Goal: Task Accomplishment & Management: Manage account settings

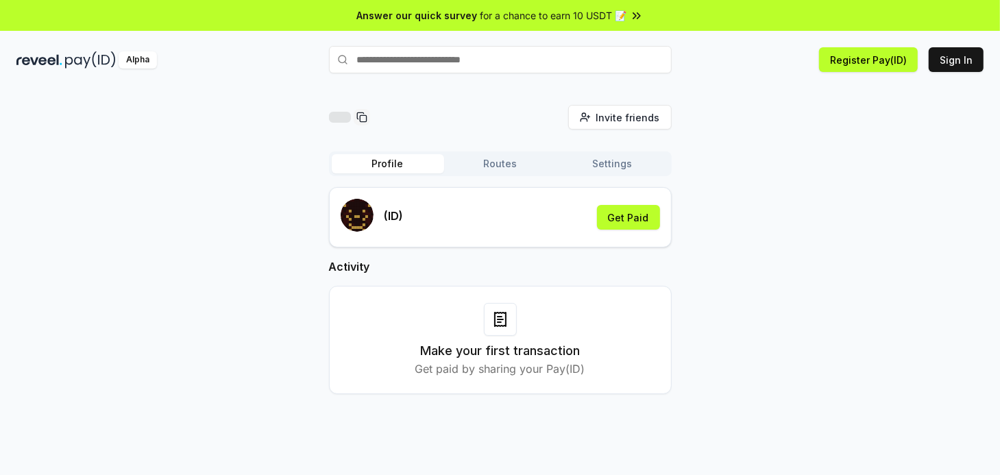
click at [723, 209] on div "Invite friends Invite Profile Routes Settings (ID) Get Paid Activity Make your …" at bounding box center [499, 260] width 967 height 311
click at [841, 65] on button "Register Pay(ID)" at bounding box center [868, 59] width 99 height 25
click at [645, 213] on button "Get Paid" at bounding box center [628, 217] width 63 height 25
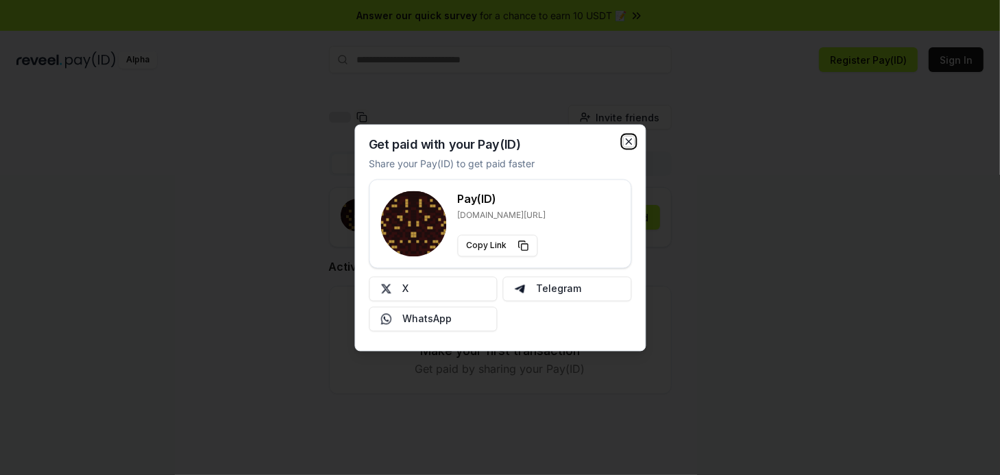
click at [631, 141] on icon "button" at bounding box center [628, 141] width 11 height 11
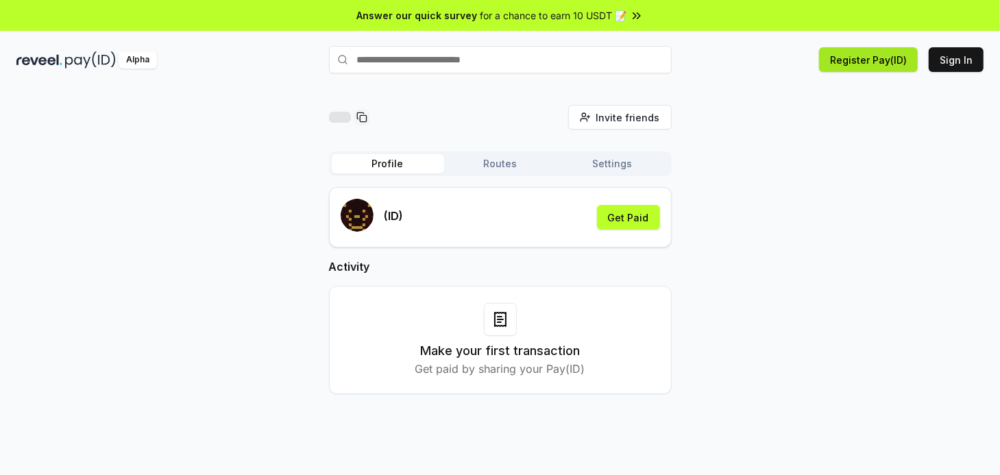
click at [882, 69] on button "Register Pay(ID)" at bounding box center [868, 59] width 99 height 25
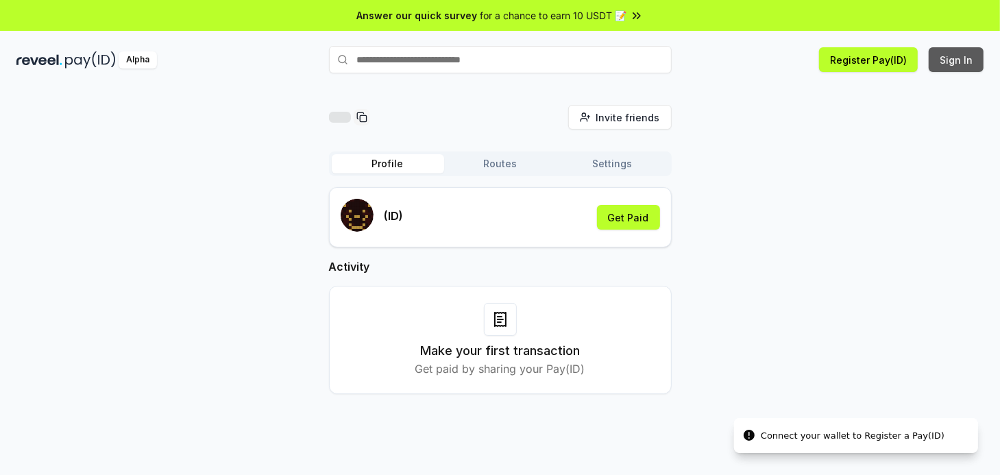
click at [959, 64] on button "Sign In" at bounding box center [955, 59] width 55 height 25
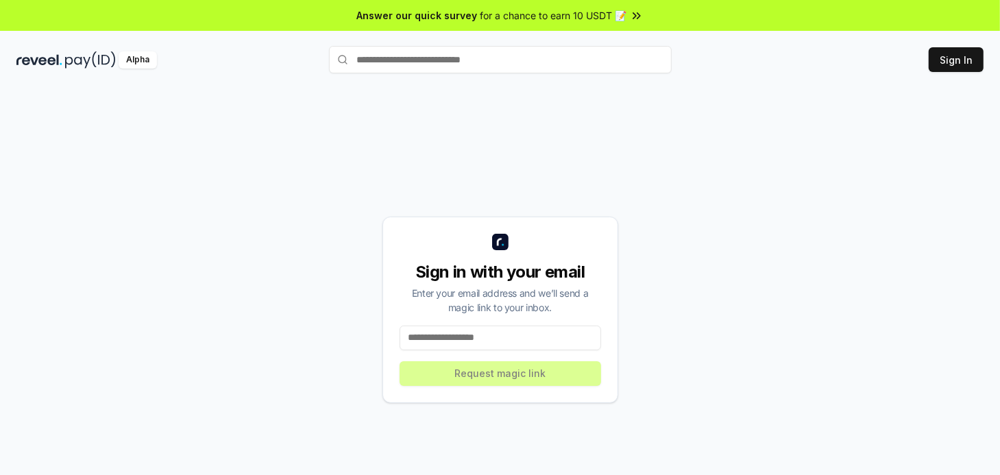
click at [454, 334] on input at bounding box center [499, 337] width 201 height 25
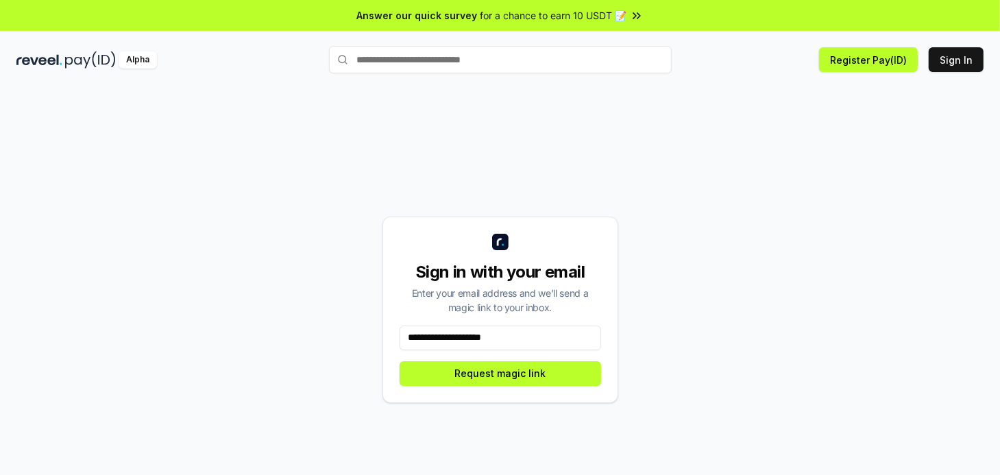
type input "**********"
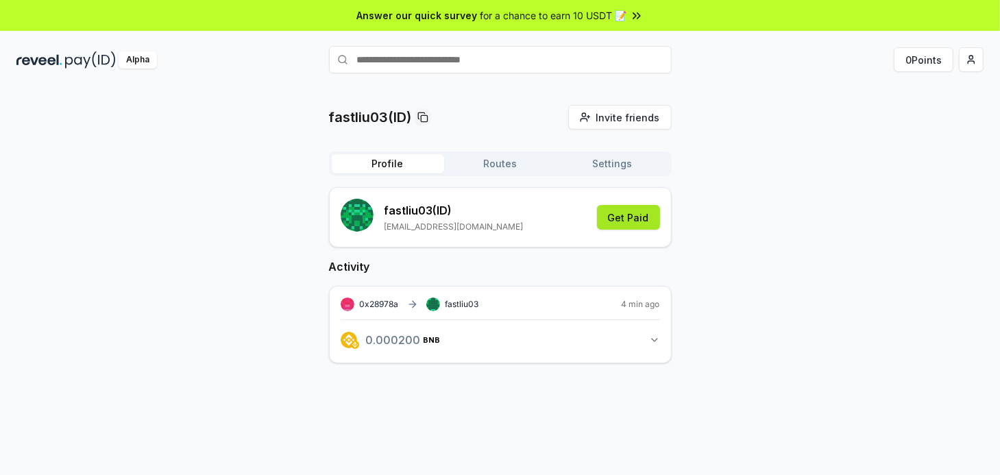
click at [640, 217] on button "Get Paid" at bounding box center [628, 217] width 63 height 25
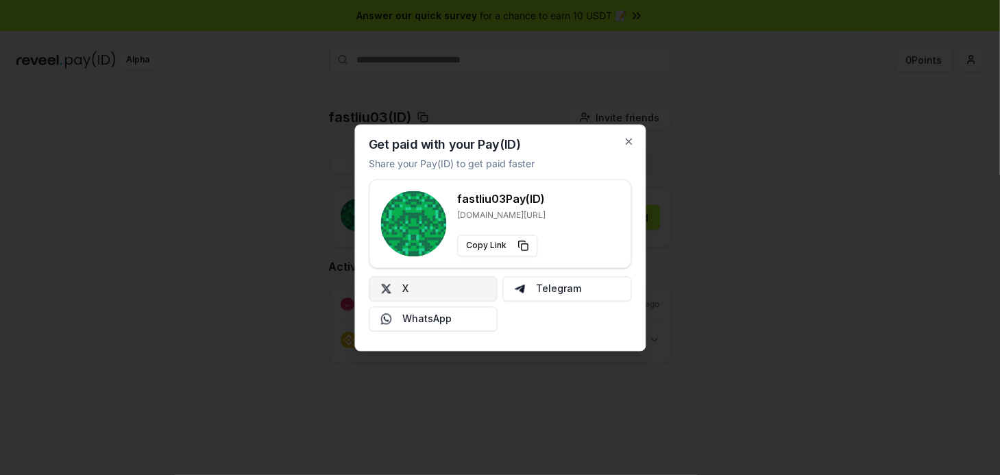
click at [440, 286] on button "X" at bounding box center [433, 288] width 129 height 25
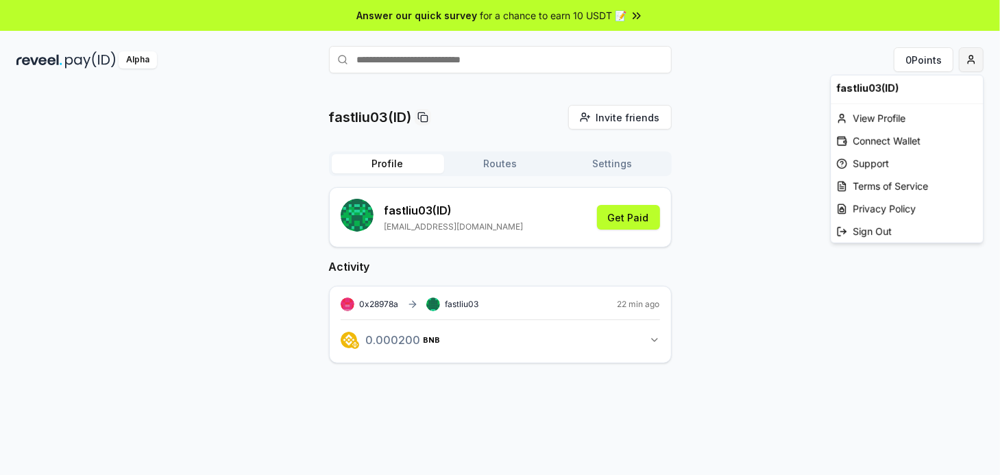
click at [964, 64] on html "Answer our quick survey for a chance to earn 10 USDT 📝 Alpha 0 Points fastliu03…" at bounding box center [500, 237] width 1000 height 475
click at [869, 230] on div "Sign Out" at bounding box center [906, 231] width 152 height 23
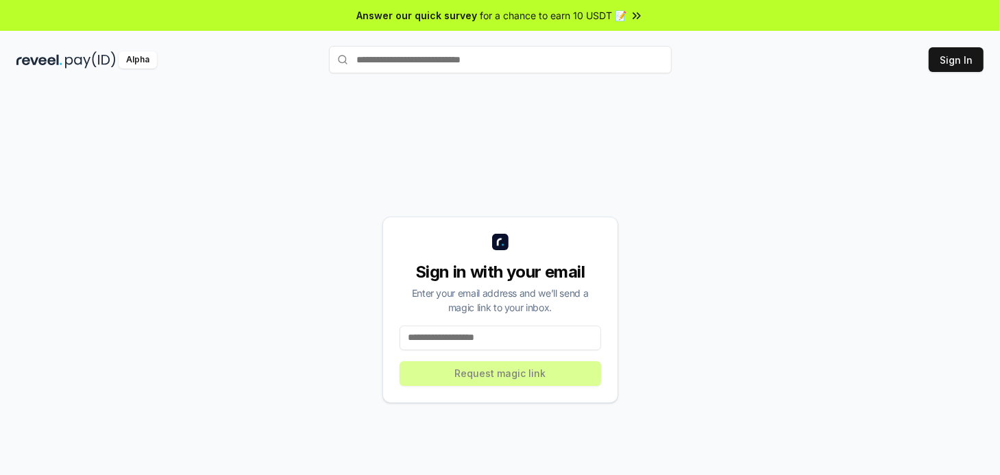
click at [507, 338] on input at bounding box center [499, 337] width 201 height 25
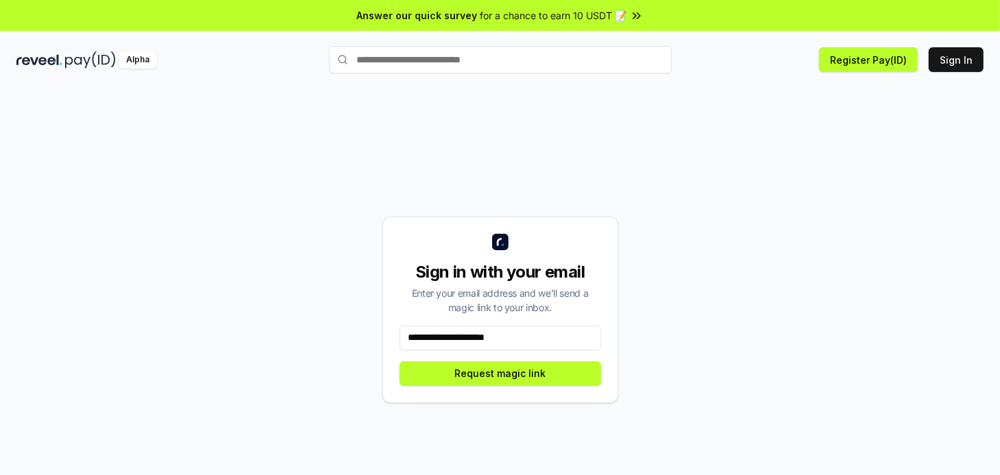
type input "**********"
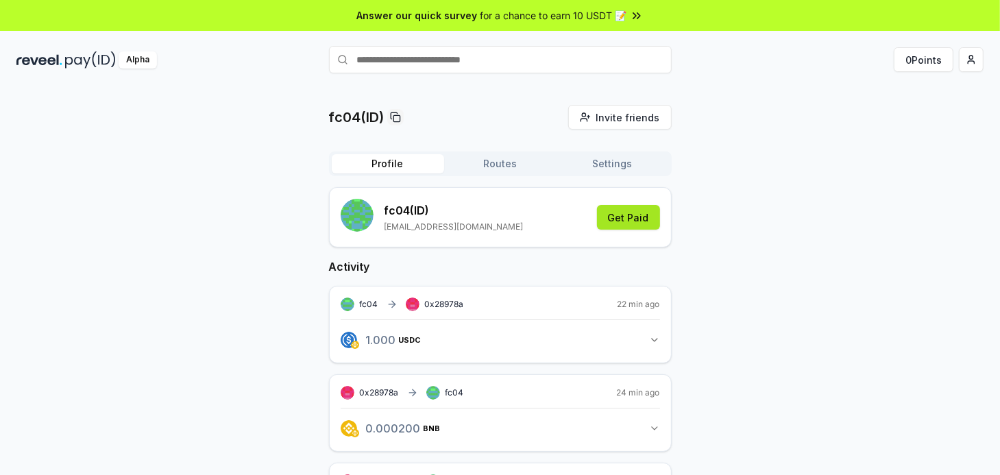
click at [637, 222] on button "Get Paid" at bounding box center [628, 217] width 63 height 25
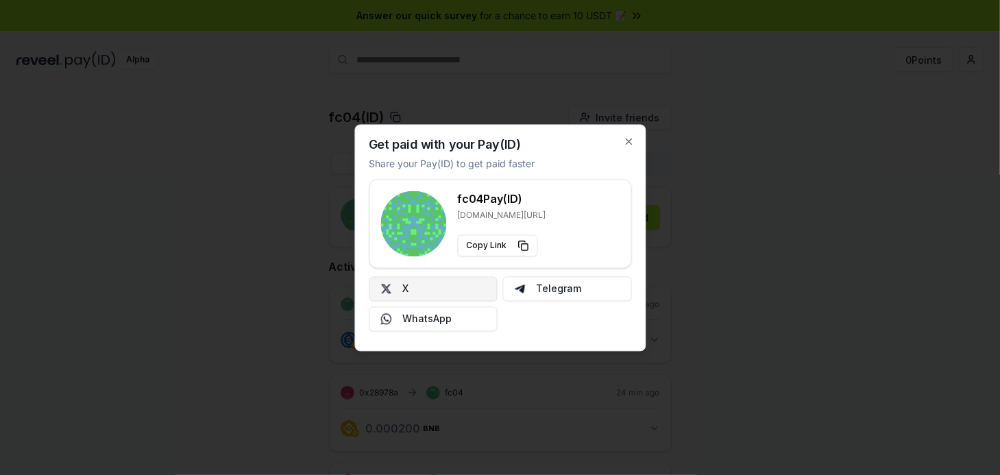
click at [452, 282] on button "X" at bounding box center [433, 288] width 129 height 25
click at [623, 142] on icon "button" at bounding box center [628, 141] width 11 height 11
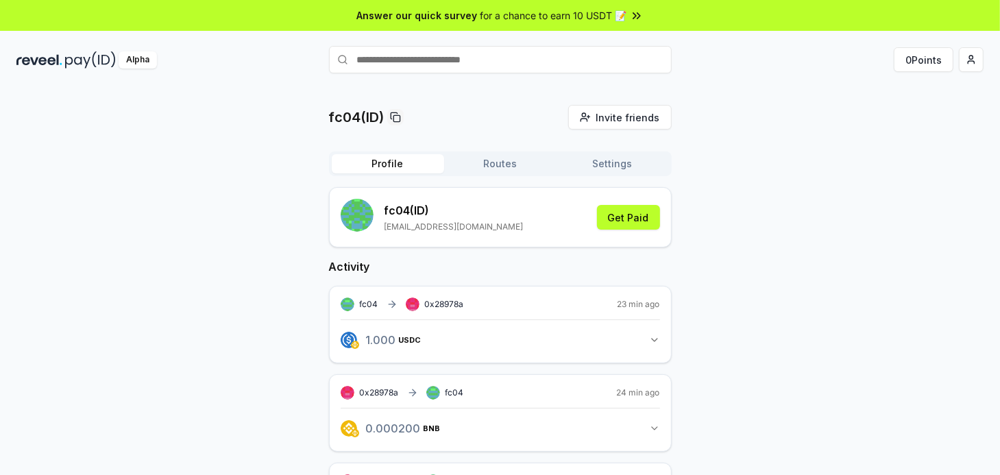
click at [655, 341] on icon "button" at bounding box center [654, 339] width 11 height 11
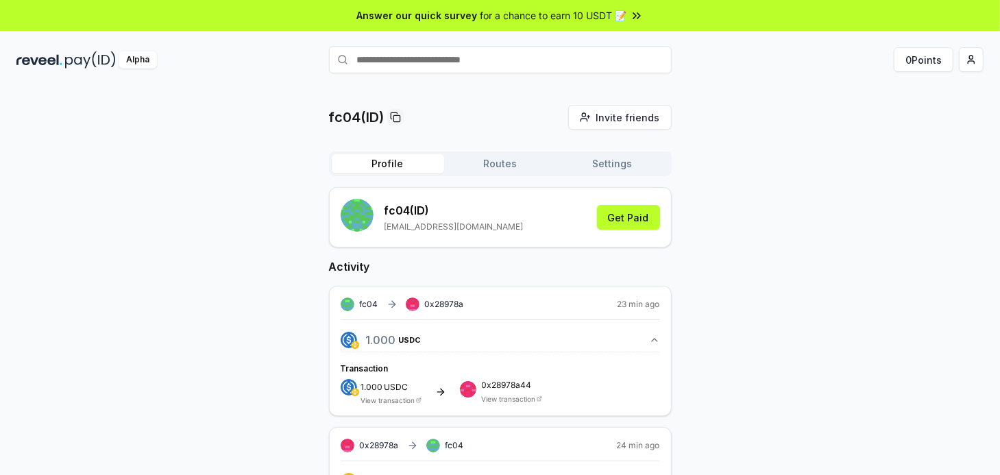
click at [655, 341] on icon "button" at bounding box center [654, 339] width 11 height 11
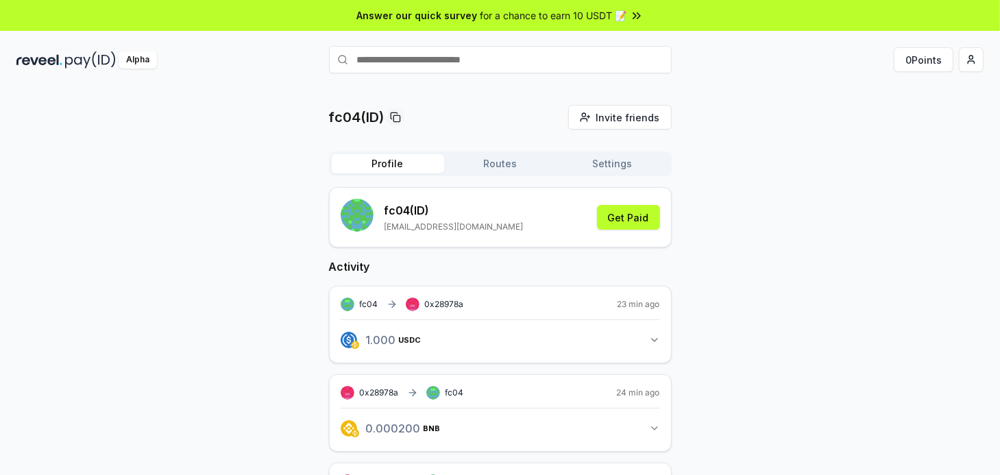
click at [655, 341] on icon "button" at bounding box center [654, 339] width 11 height 11
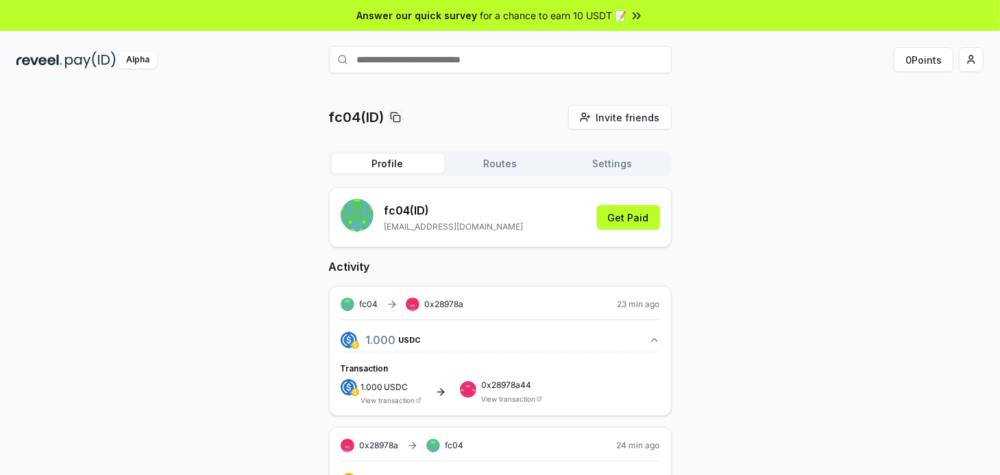
click at [655, 341] on icon "button" at bounding box center [654, 339] width 11 height 11
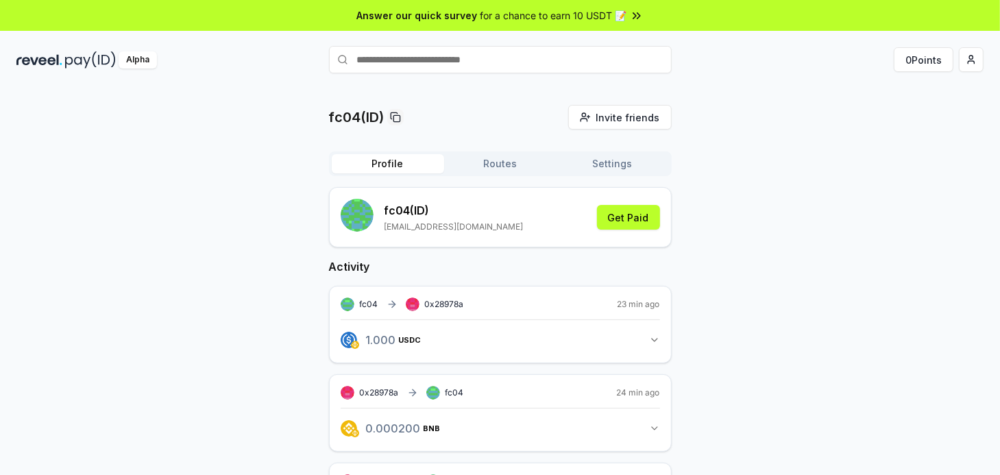
click at [489, 170] on button "Routes" at bounding box center [500, 163] width 112 height 19
click at [409, 169] on button "Profile" at bounding box center [388, 163] width 112 height 19
click at [399, 115] on rect at bounding box center [396, 118] width 6 height 6
click at [601, 280] on div "Activity fc04 0x28978a 23 min ago 1.000 USDC 1 USDC 0x28978a fc04 25 min ago 0.…" at bounding box center [500, 399] width 343 height 282
click at [622, 223] on button "Get Paid" at bounding box center [628, 217] width 63 height 25
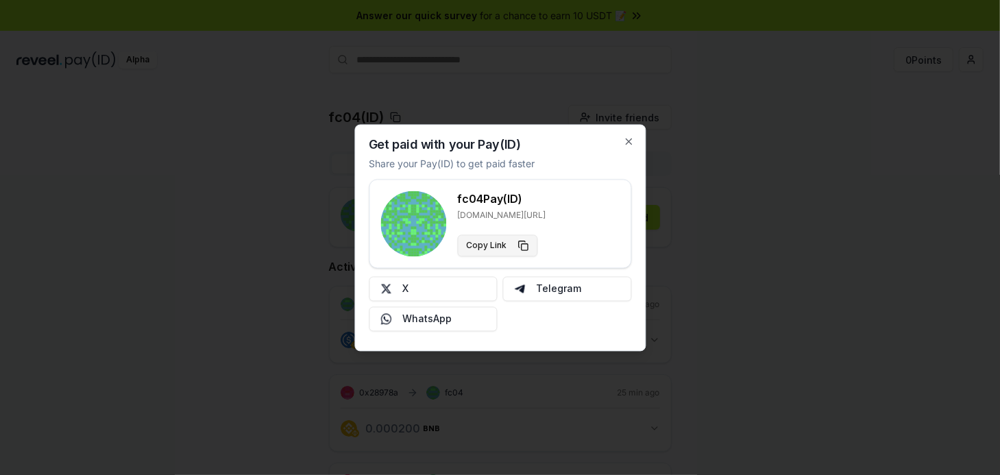
click at [515, 241] on button "Copy Link" at bounding box center [497, 245] width 80 height 22
click at [634, 142] on div "Get paid with your Pay(ID) Share your Pay(ID) to get paid faster fc04 Pay(ID) r…" at bounding box center [499, 237] width 291 height 227
click at [628, 139] on icon "button" at bounding box center [628, 141] width 11 height 11
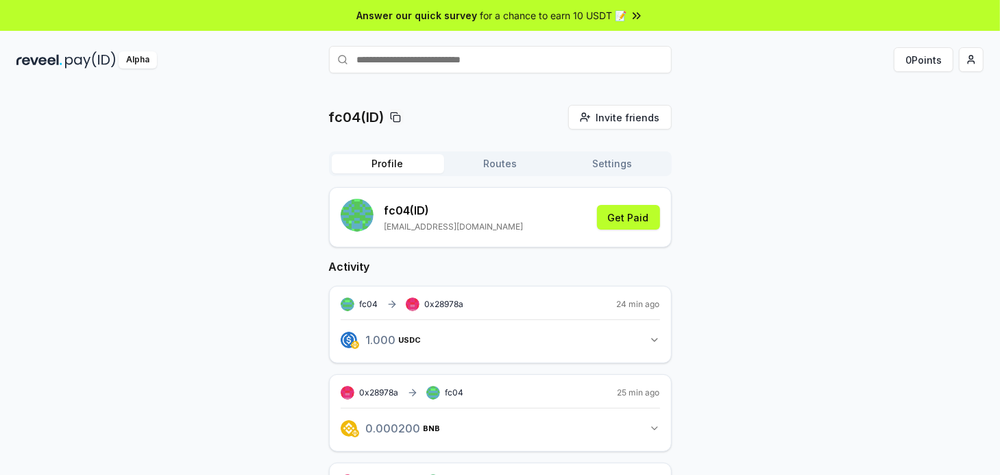
click at [608, 162] on button "Settings" at bounding box center [612, 163] width 112 height 19
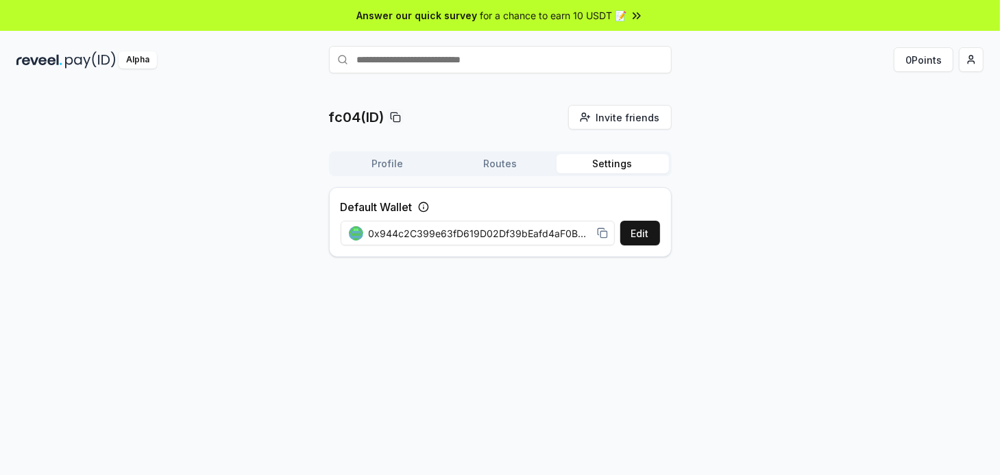
click at [406, 173] on div "Profile Routes Settings" at bounding box center [500, 163] width 343 height 25
click at [405, 162] on button "Profile" at bounding box center [388, 163] width 112 height 19
click at [624, 164] on button "Settings" at bounding box center [612, 163] width 112 height 19
click at [647, 230] on button "Edit" at bounding box center [640, 233] width 40 height 25
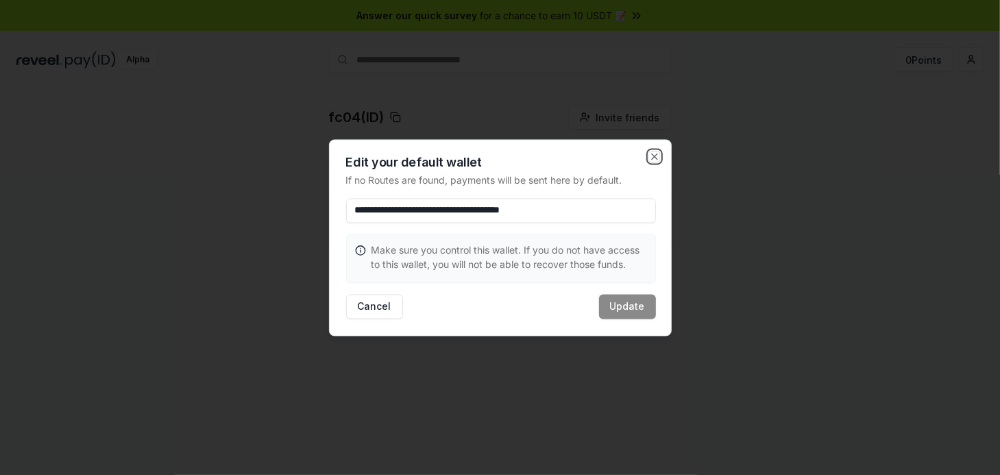
drag, startPoint x: 654, startPoint y: 154, endPoint x: 642, endPoint y: 168, distance: 18.0
click at [654, 154] on icon "button" at bounding box center [654, 156] width 11 height 11
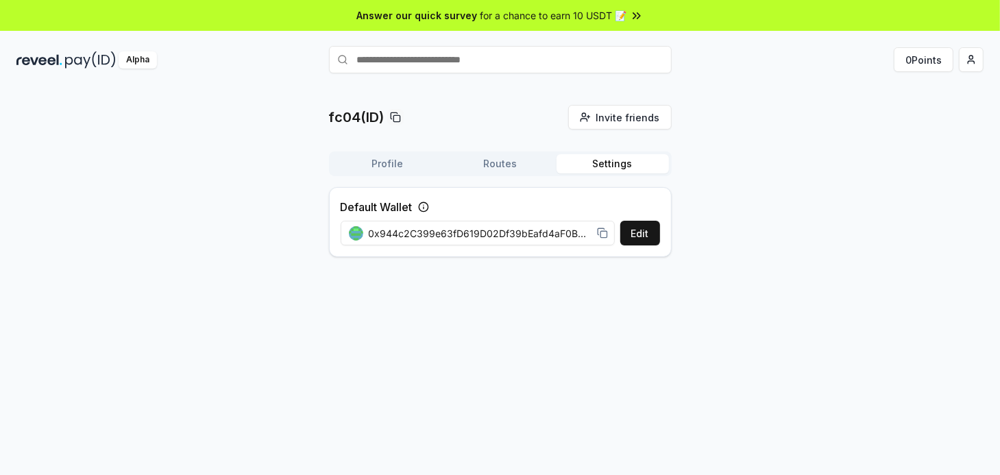
click at [403, 164] on button "Profile" at bounding box center [388, 163] width 112 height 19
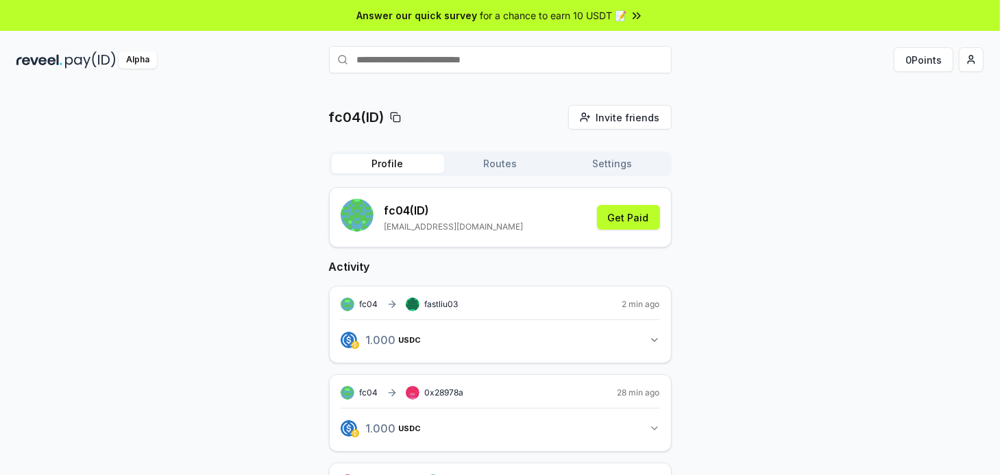
click at [505, 346] on button "1.000 USDC 1 USDC" at bounding box center [500, 339] width 319 height 23
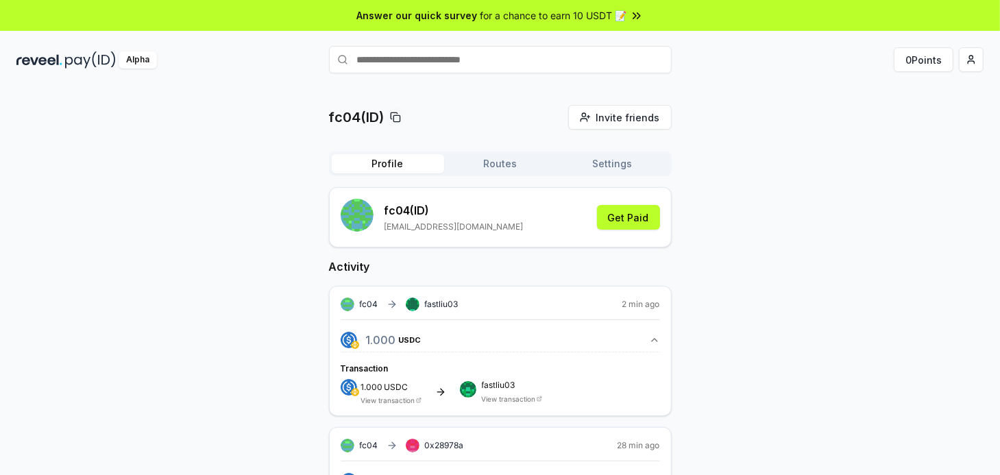
click at [505, 346] on button "1.000 USDC 1 USDC" at bounding box center [500, 339] width 319 height 23
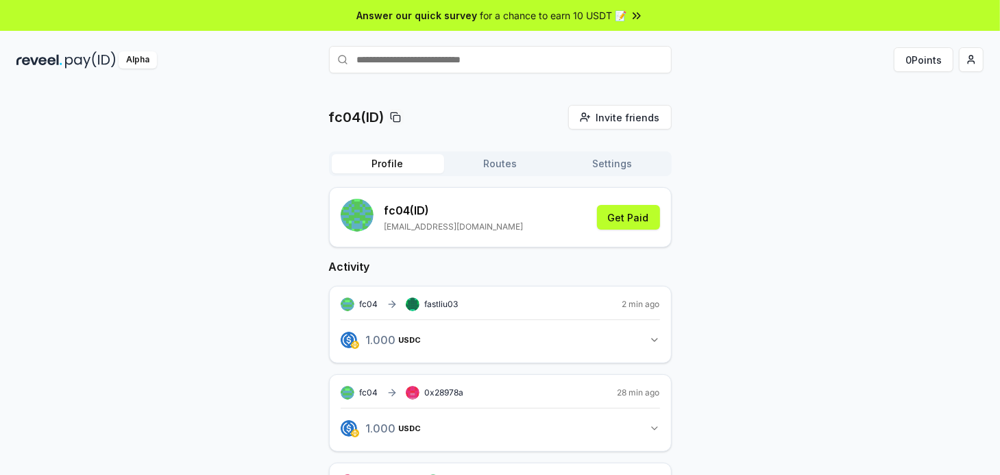
click at [505, 346] on button "1.000 USDC 1 USDC" at bounding box center [500, 339] width 319 height 23
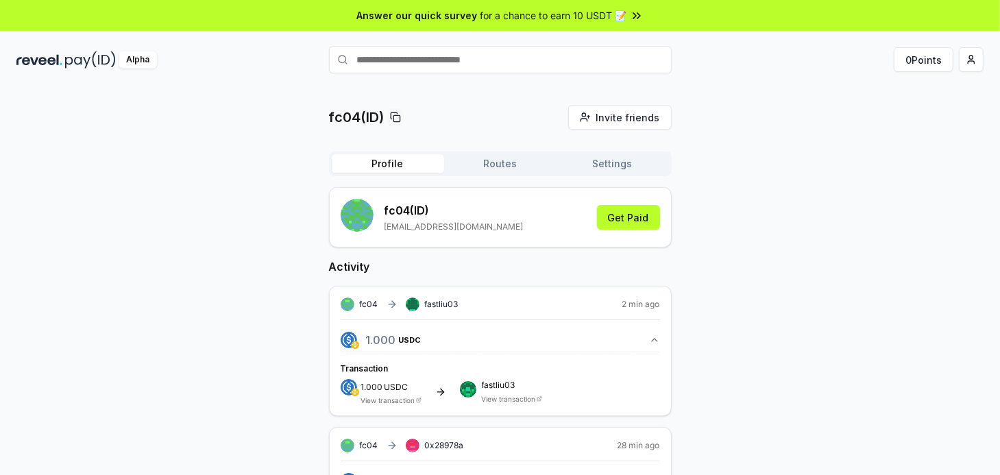
click at [505, 346] on button "1.000 USDC 1 USDC" at bounding box center [500, 339] width 319 height 23
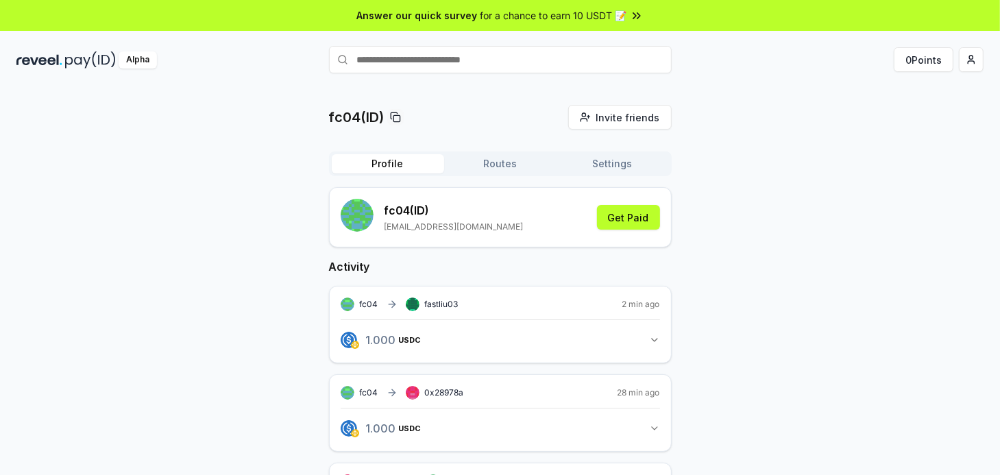
click at [505, 346] on button "1.000 USDC 1 USDC" at bounding box center [500, 339] width 319 height 23
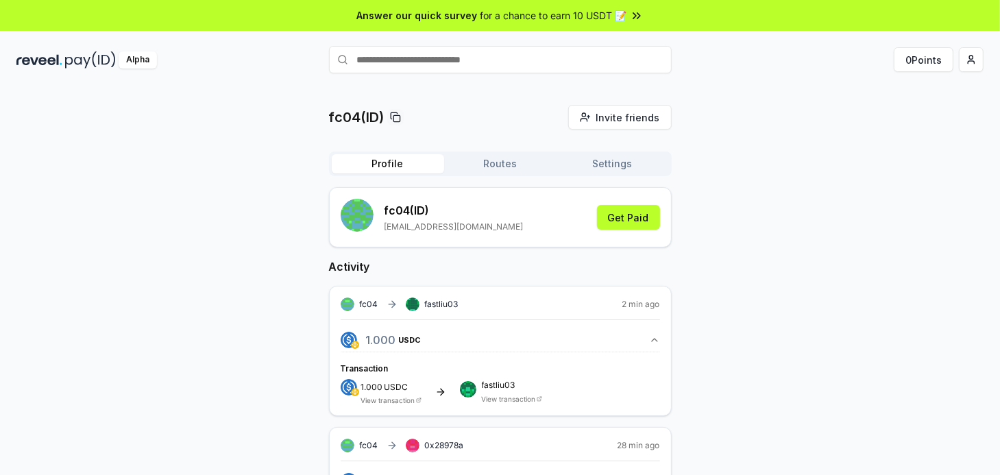
click at [505, 346] on button "1.000 USDC 1 USDC" at bounding box center [500, 339] width 319 height 23
